Goal: Task Accomplishment & Management: Manage account settings

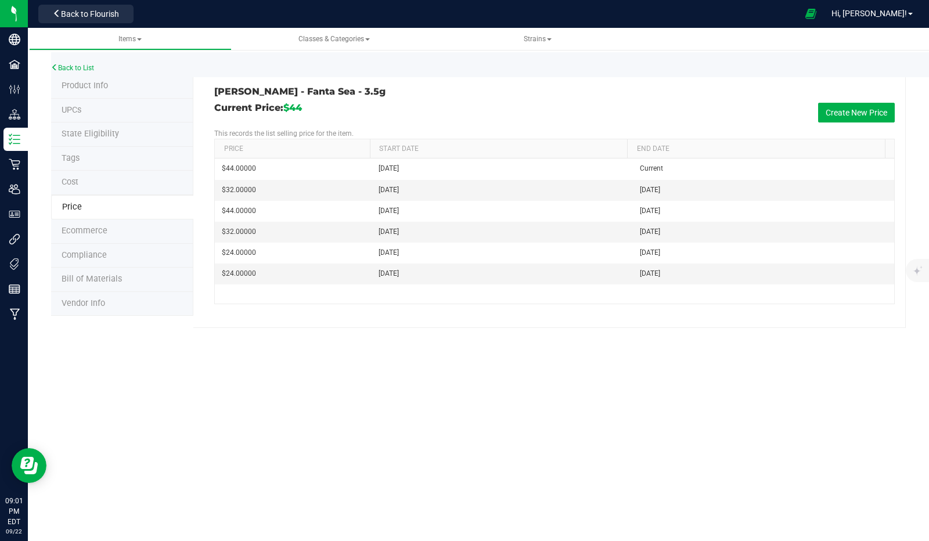
click at [6, 8] on div at bounding box center [14, 14] width 28 height 28
click at [115, 8] on button "Back to Flourish" at bounding box center [85, 14] width 95 height 19
click at [111, 12] on span "Back to Flourish" at bounding box center [90, 13] width 58 height 9
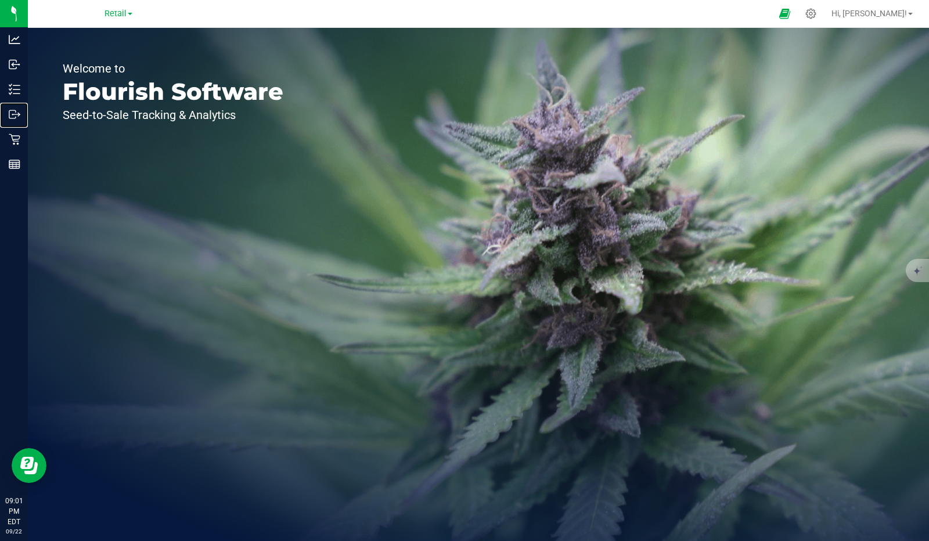
click at [19, 115] on icon at bounding box center [19, 115] width 2 height 2
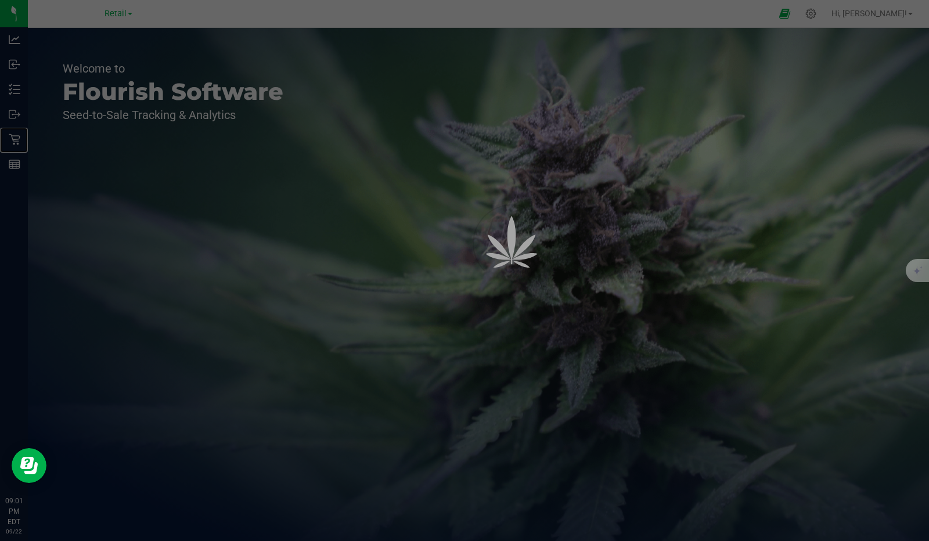
click at [19, 136] on icon at bounding box center [15, 140] width 12 height 12
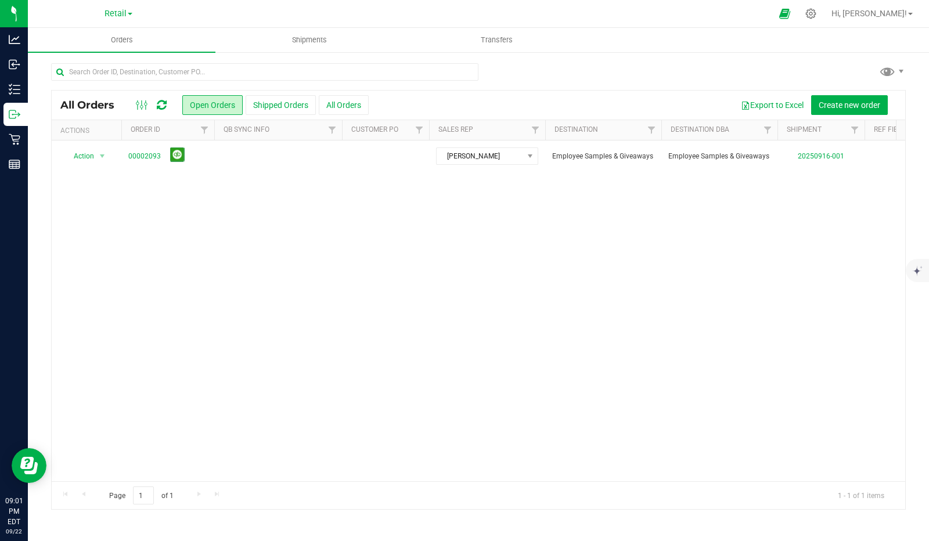
click at [434, 257] on div "Action Action Cancel order Clone order Edit order Mark as fully paid Order audi…" at bounding box center [478, 310] width 853 height 341
click at [15, 126] on link "Outbound" at bounding box center [14, 115] width 28 height 25
click at [15, 139] on icon at bounding box center [15, 140] width 12 height 12
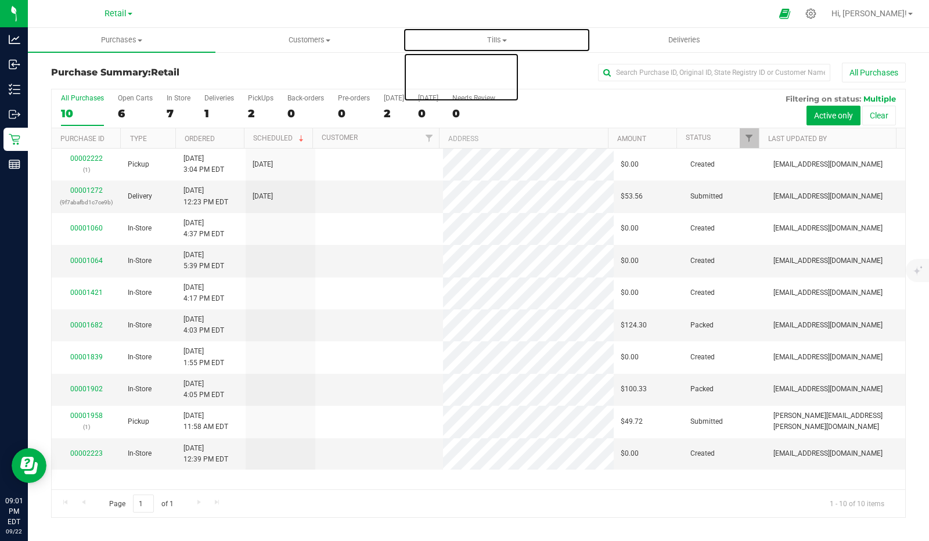
click at [522, 35] on span "Tills" at bounding box center [496, 40] width 186 height 10
click at [449, 71] on span "Manage tills" at bounding box center [442, 70] width 78 height 10
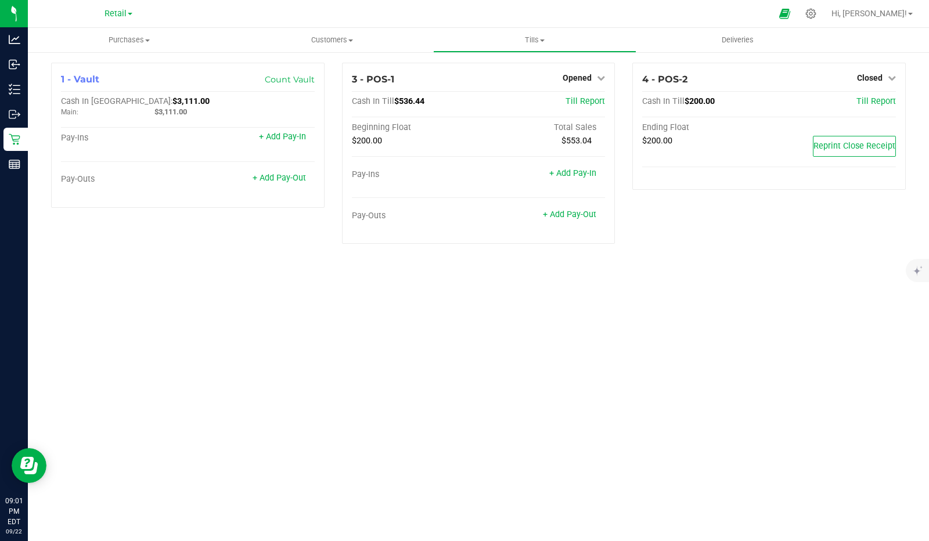
click at [594, 75] on link "Opened" at bounding box center [584, 77] width 42 height 9
click at [571, 105] on link "Close Till" at bounding box center [578, 102] width 31 height 9
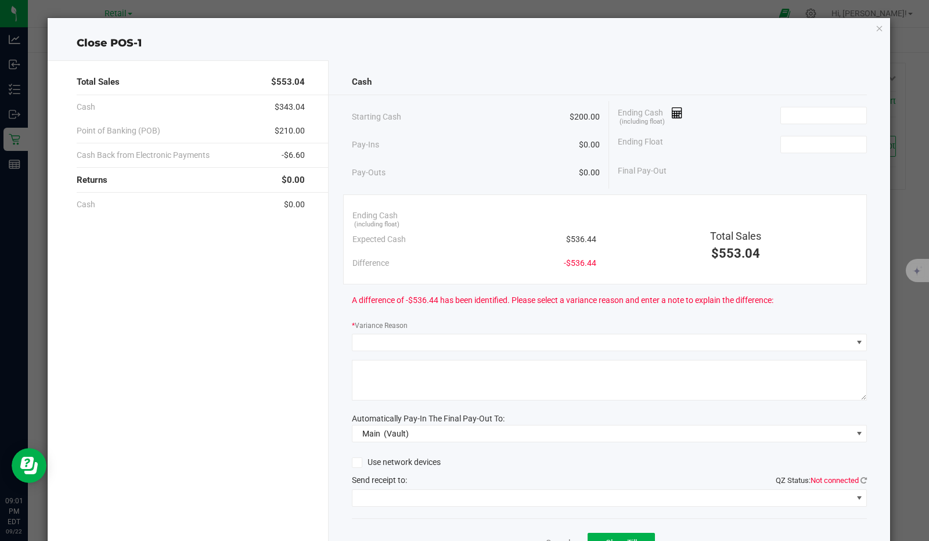
click at [672, 117] on span "Ending Cash (including float)" at bounding box center [650, 115] width 65 height 17
click at [663, 111] on span at bounding box center [673, 112] width 20 height 9
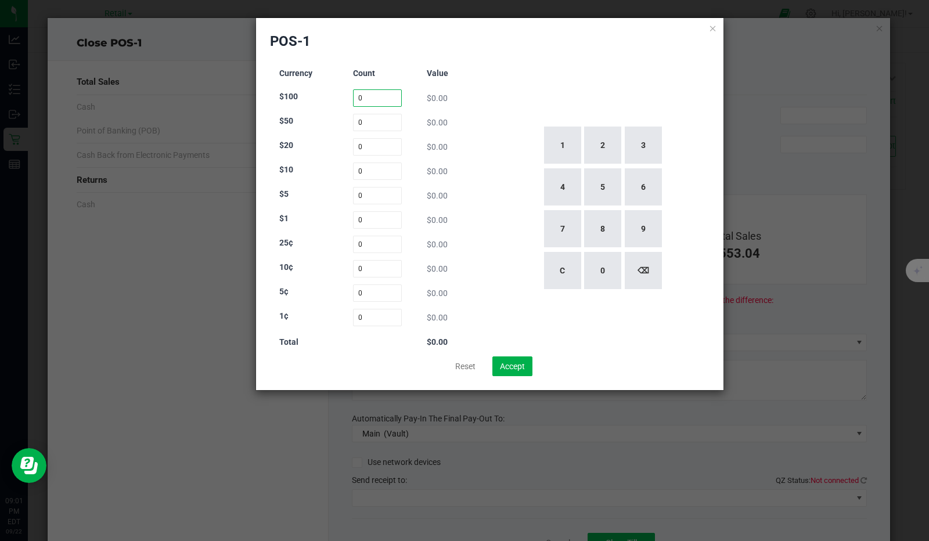
click at [370, 96] on input "0" at bounding box center [377, 97] width 49 height 17
click at [559, 143] on button "1" at bounding box center [562, 145] width 37 height 37
type input "1"
click at [379, 148] on input "0" at bounding box center [377, 146] width 49 height 17
click at [572, 145] on button "1" at bounding box center [562, 145] width 37 height 37
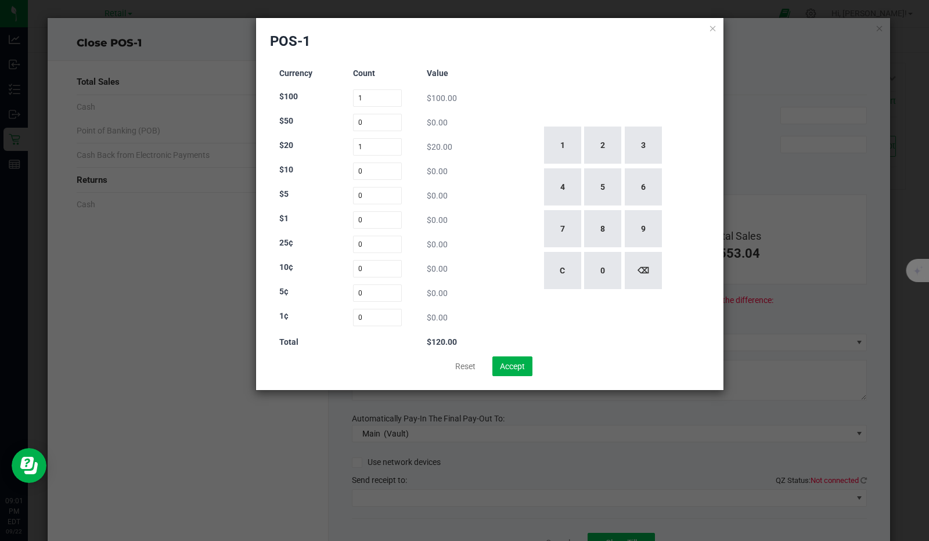
click at [607, 140] on button "2" at bounding box center [602, 145] width 37 height 37
type input "12"
click at [358, 171] on input "0" at bounding box center [377, 171] width 49 height 17
click at [556, 233] on button "7" at bounding box center [562, 228] width 37 height 37
type input "7"
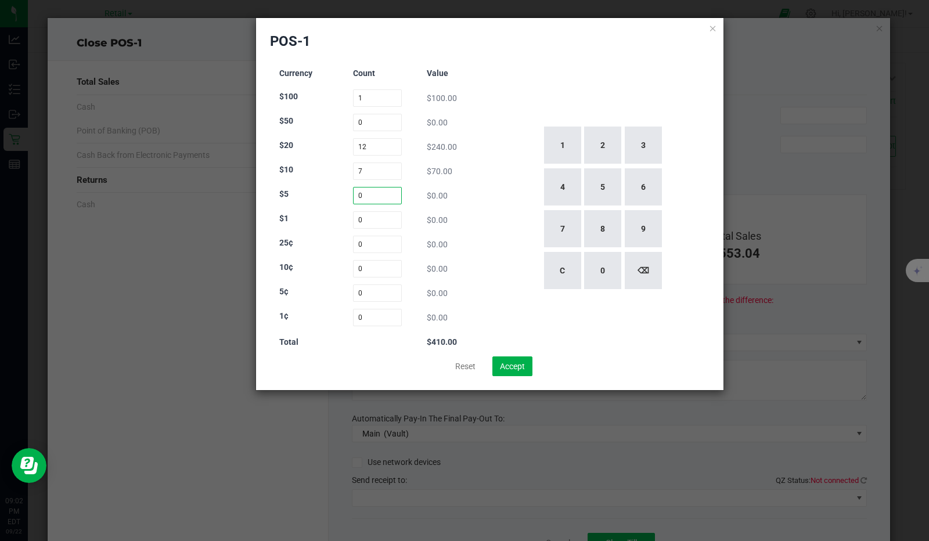
click at [381, 193] on input "0" at bounding box center [377, 195] width 49 height 17
click at [555, 153] on button "1" at bounding box center [562, 145] width 37 height 37
click at [562, 186] on button "4" at bounding box center [562, 186] width 37 height 37
type input "14"
click at [370, 218] on input "0" at bounding box center [377, 219] width 49 height 17
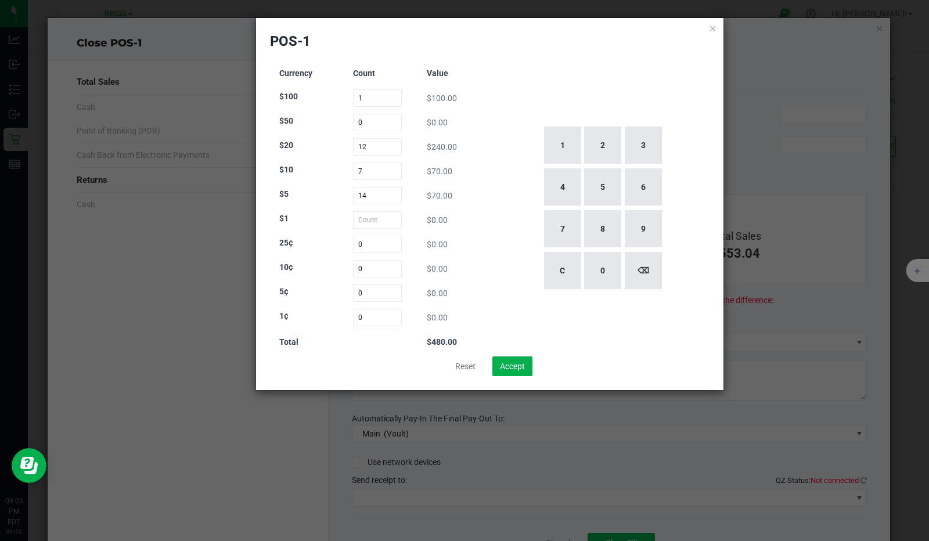
click at [604, 178] on button "5" at bounding box center [602, 186] width 37 height 37
click at [561, 219] on button "7" at bounding box center [562, 228] width 37 height 37
type input "57"
click at [498, 190] on div "1 2 3 4 5 6 7 8 9 C 0 ⌫" at bounding box center [602, 208] width 215 height 297
click at [509, 375] on button "Accept" at bounding box center [512, 366] width 40 height 20
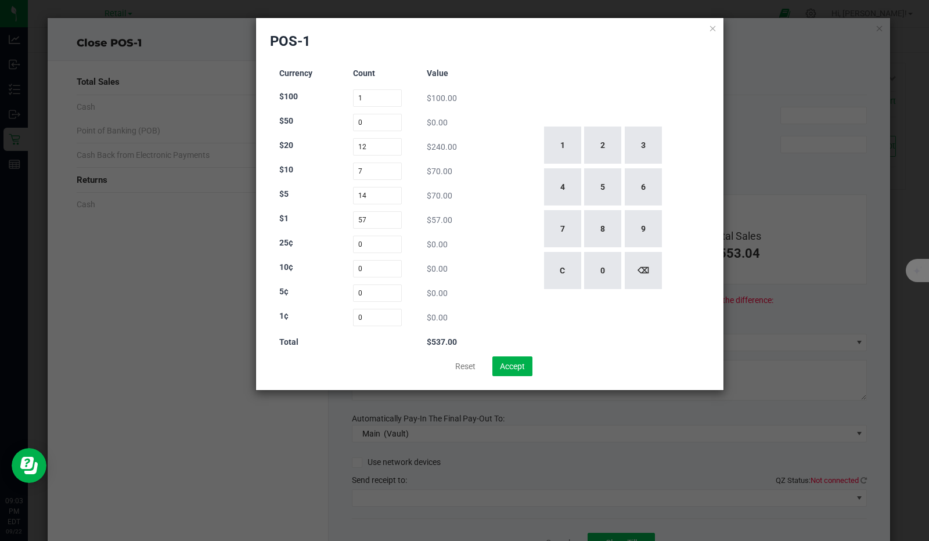
type input "$537.00"
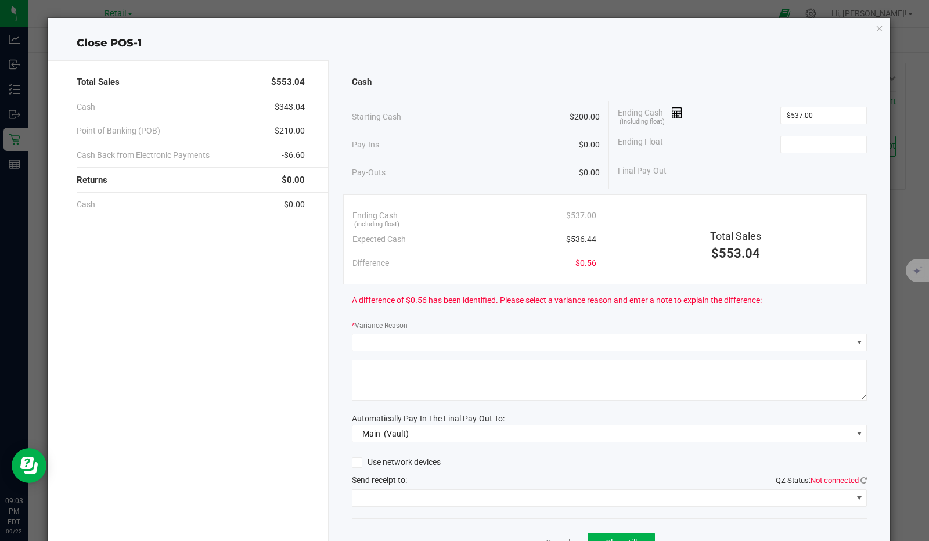
click at [802, 143] on input at bounding box center [823, 144] width 85 height 16
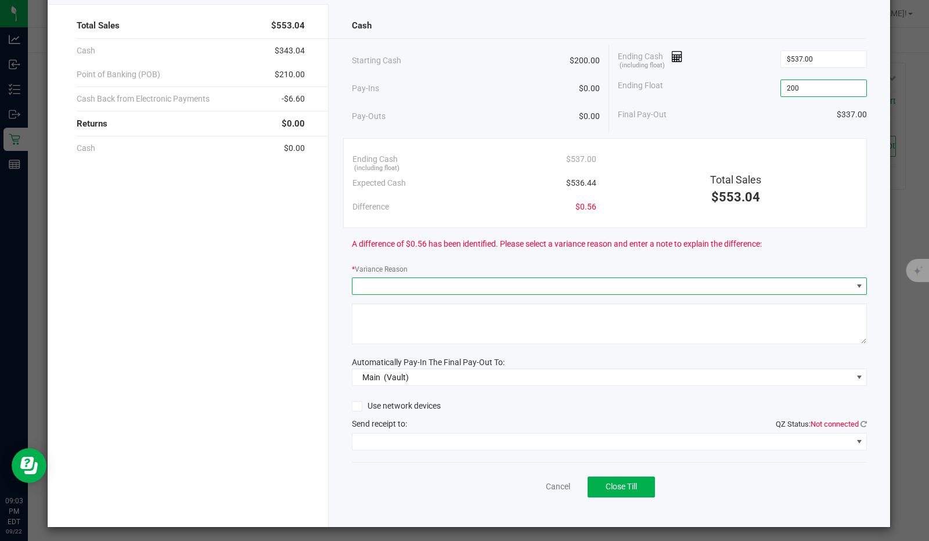
click at [467, 279] on span at bounding box center [602, 286] width 500 height 16
type input "$200.00"
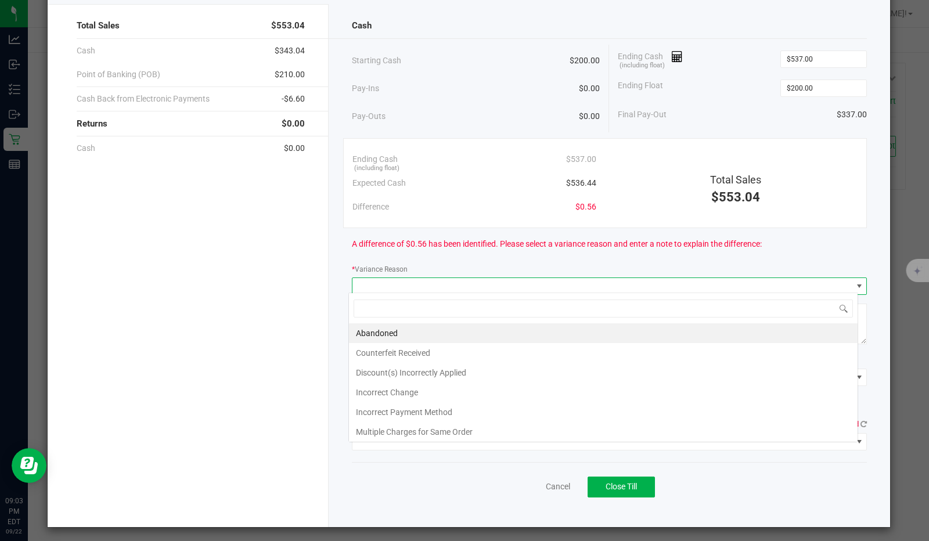
scroll to position [17, 510]
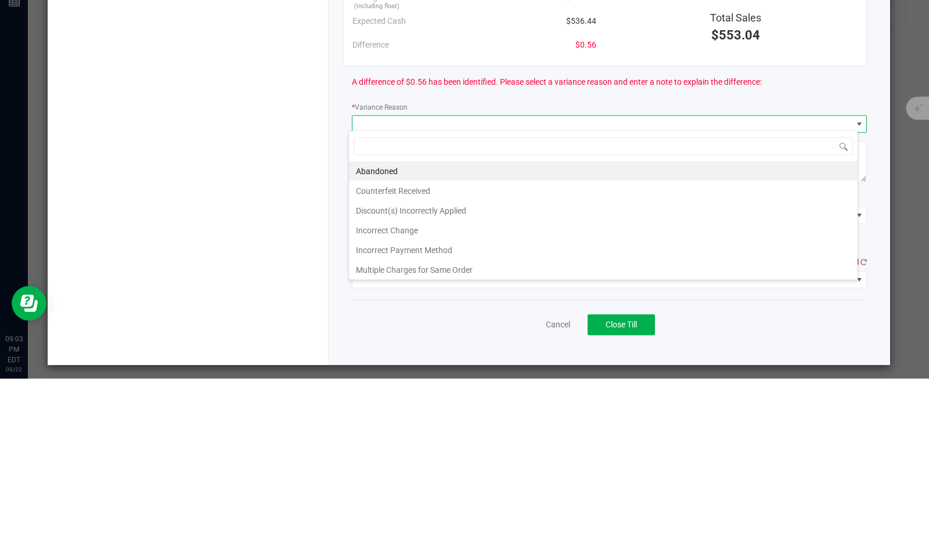
click at [412, 395] on li "Incorrect Change" at bounding box center [603, 393] width 509 height 20
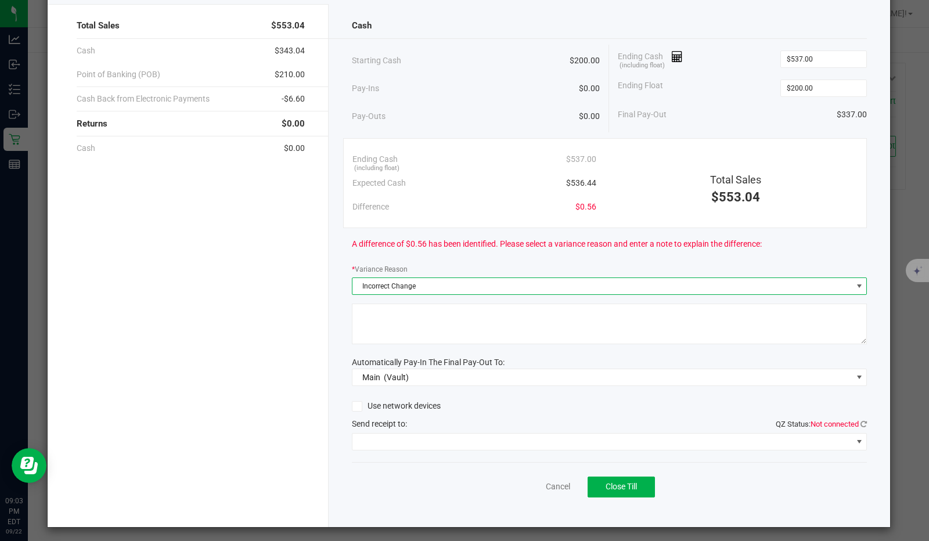
click at [401, 311] on textarea at bounding box center [610, 324] width 516 height 41
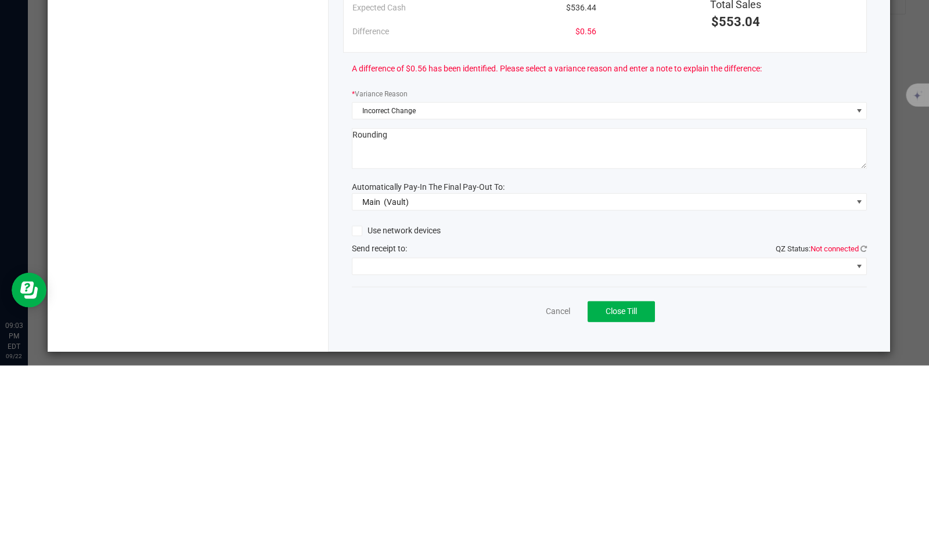
type textarea "Rounding"
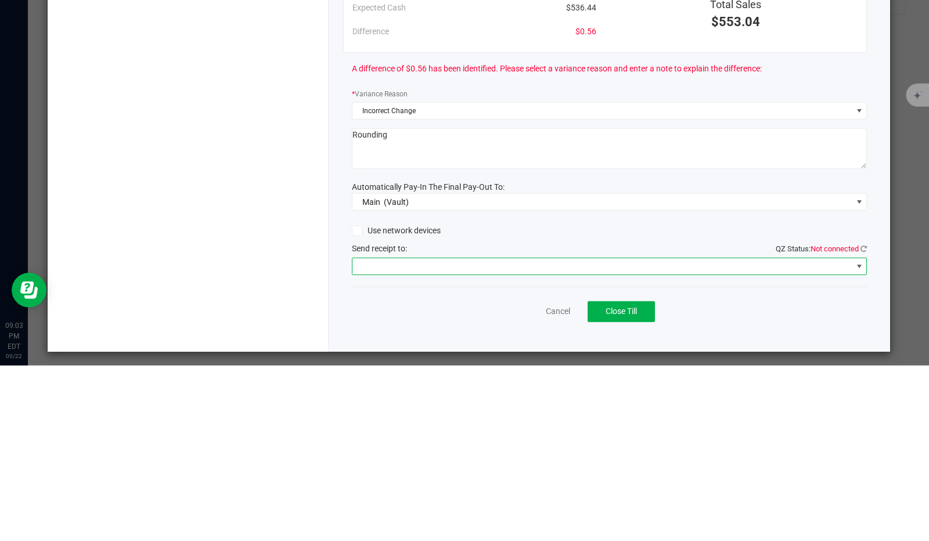
click at [423, 434] on span at bounding box center [602, 442] width 500 height 16
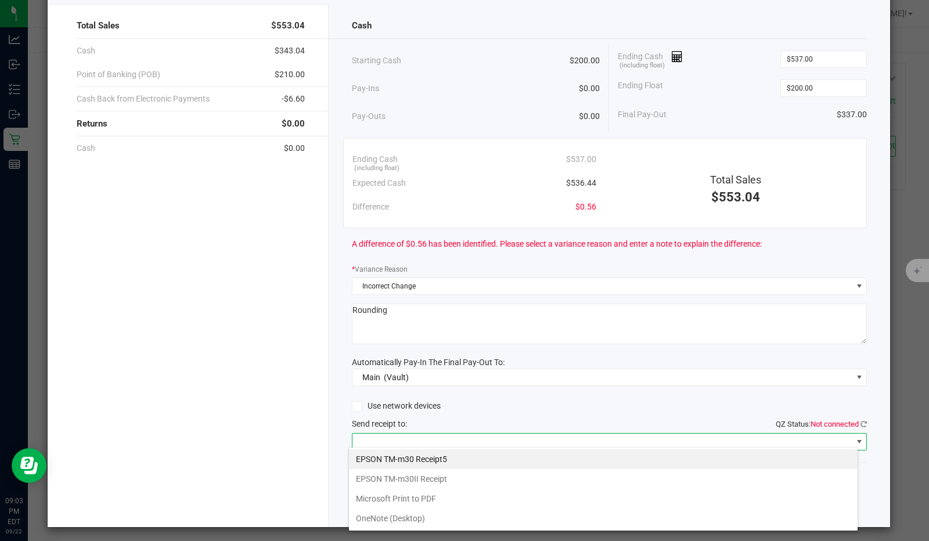
click at [445, 481] on Receipt "EPSON TM-m30II Receipt" at bounding box center [603, 479] width 509 height 20
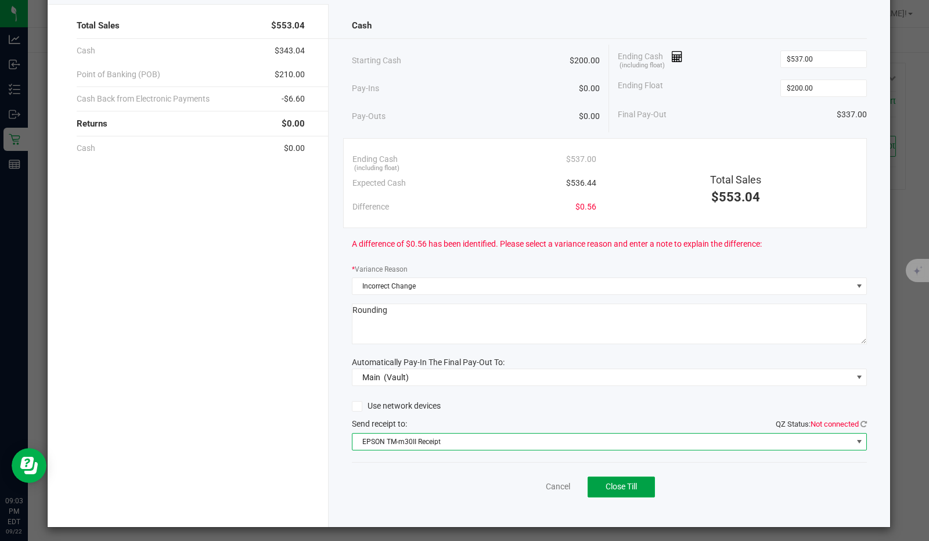
click at [637, 480] on button "Close Till" at bounding box center [621, 487] width 67 height 21
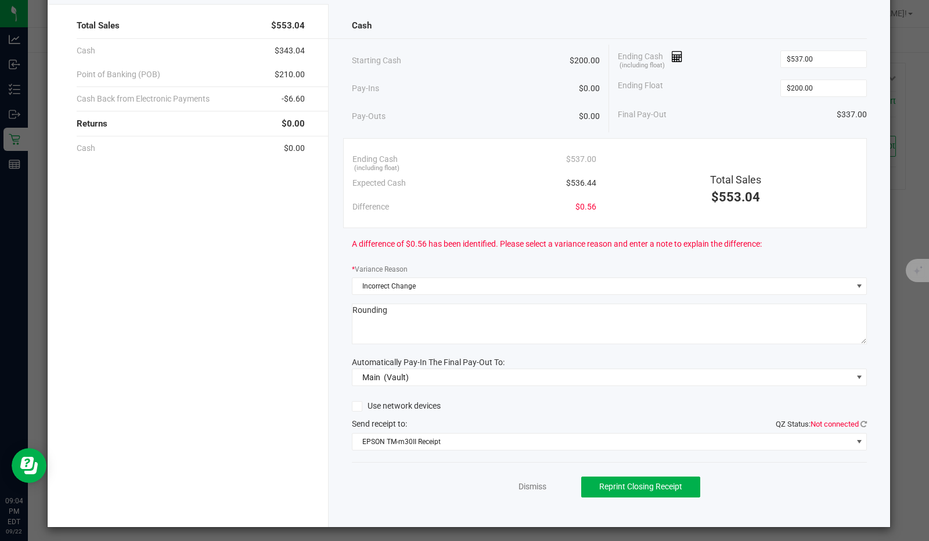
click at [664, 53] on span at bounding box center [673, 56] width 20 height 9
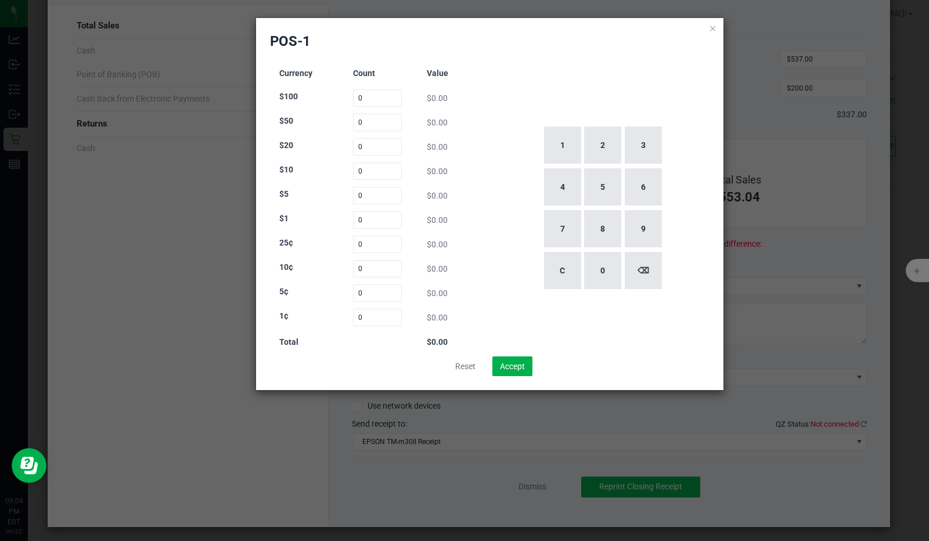
click at [373, 77] on h3 "Count" at bounding box center [377, 73] width 49 height 9
click at [373, 98] on input "0" at bounding box center [377, 97] width 49 height 17
click at [570, 143] on button "1" at bounding box center [562, 145] width 37 height 37
type input "1"
click at [373, 122] on input "0" at bounding box center [377, 122] width 49 height 17
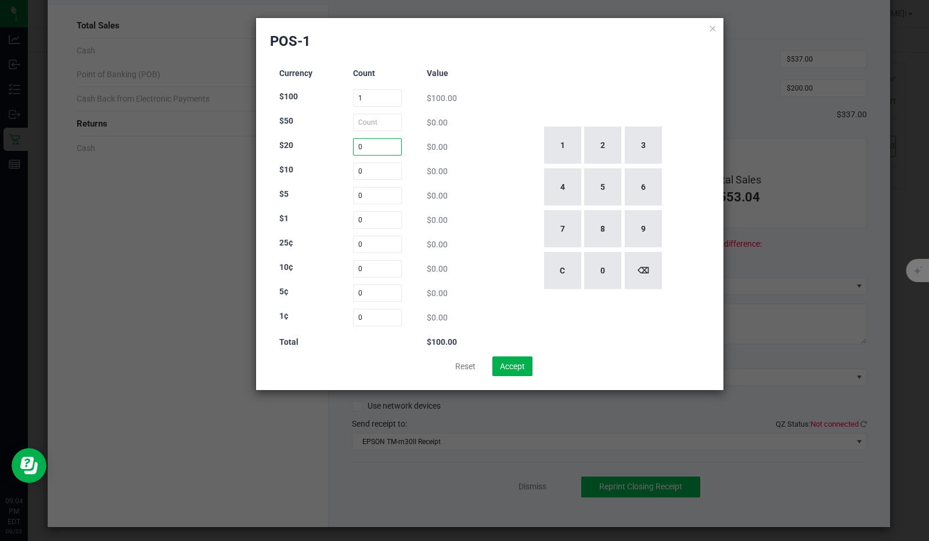
click at [373, 147] on input "0" at bounding box center [377, 146] width 49 height 17
type input "0"
click at [562, 145] on button "1" at bounding box center [562, 145] width 37 height 37
click at [604, 150] on button "2" at bounding box center [602, 145] width 37 height 37
type input "12"
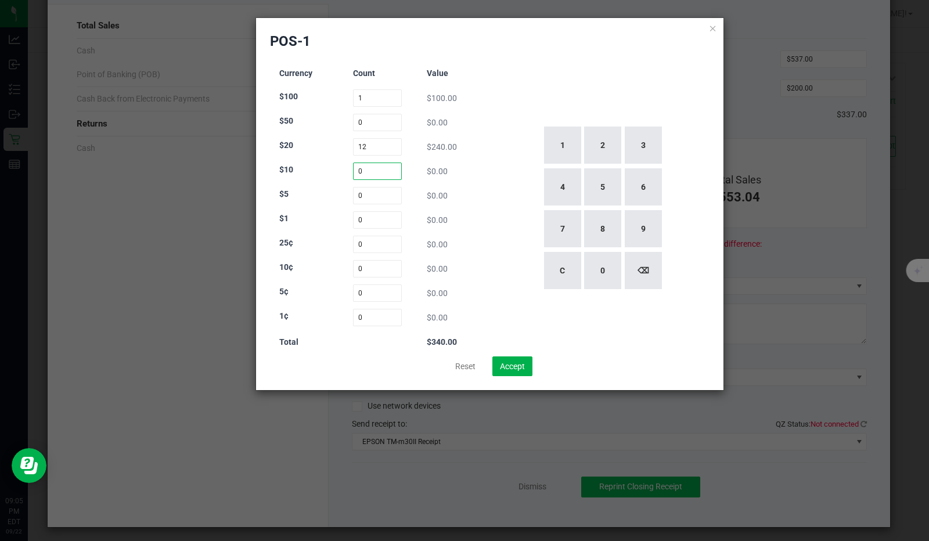
click at [364, 174] on input "0" at bounding box center [377, 171] width 49 height 17
click at [554, 233] on button "7" at bounding box center [562, 228] width 37 height 37
type input "7"
click at [378, 195] on input "0" at bounding box center [377, 195] width 49 height 17
click at [557, 150] on button "1" at bounding box center [562, 145] width 37 height 37
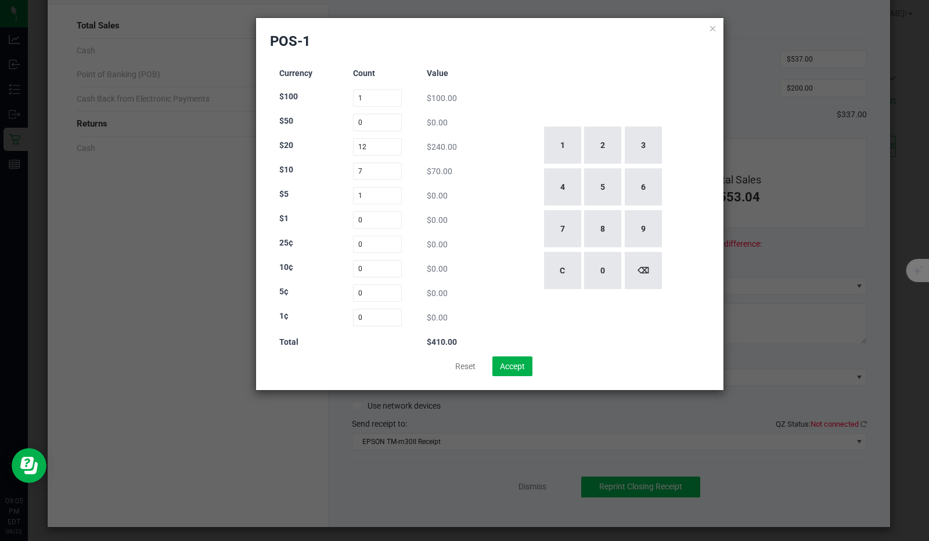
click at [557, 181] on button "4" at bounding box center [562, 186] width 37 height 37
type input "14"
click at [355, 236] on input "0" at bounding box center [377, 244] width 49 height 17
click at [382, 219] on input "0" at bounding box center [377, 219] width 49 height 17
type input "0"
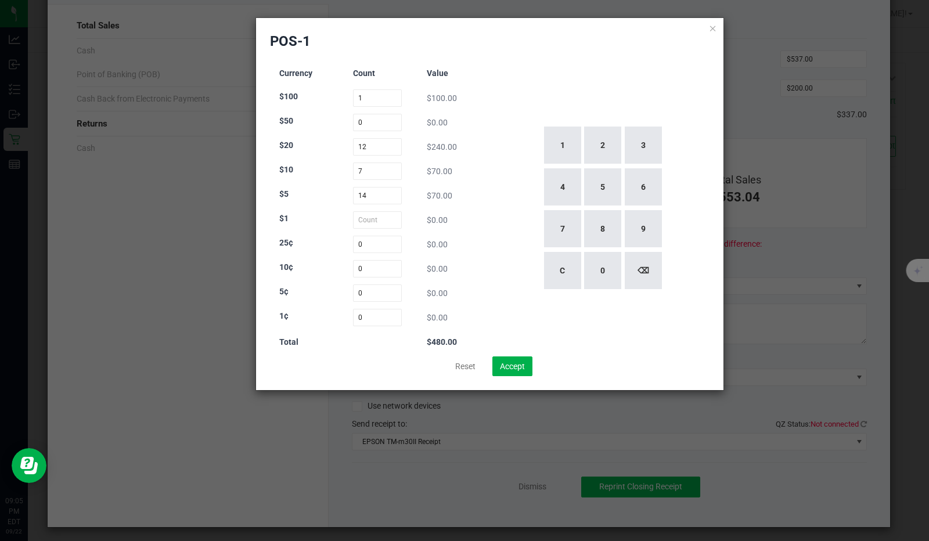
click at [605, 188] on button "5" at bounding box center [602, 186] width 37 height 37
click at [561, 225] on button "7" at bounding box center [562, 228] width 37 height 37
type input "57"
click at [492, 233] on div "Currency Count Value $100 1 $100.00 $50 0 $0.00 $20 12 $240.00 $10 7 $70.00 $5 …" at bounding box center [490, 208] width 440 height 297
click at [511, 366] on button "Accept" at bounding box center [512, 366] width 40 height 20
